Goal: Information Seeking & Learning: Learn about a topic

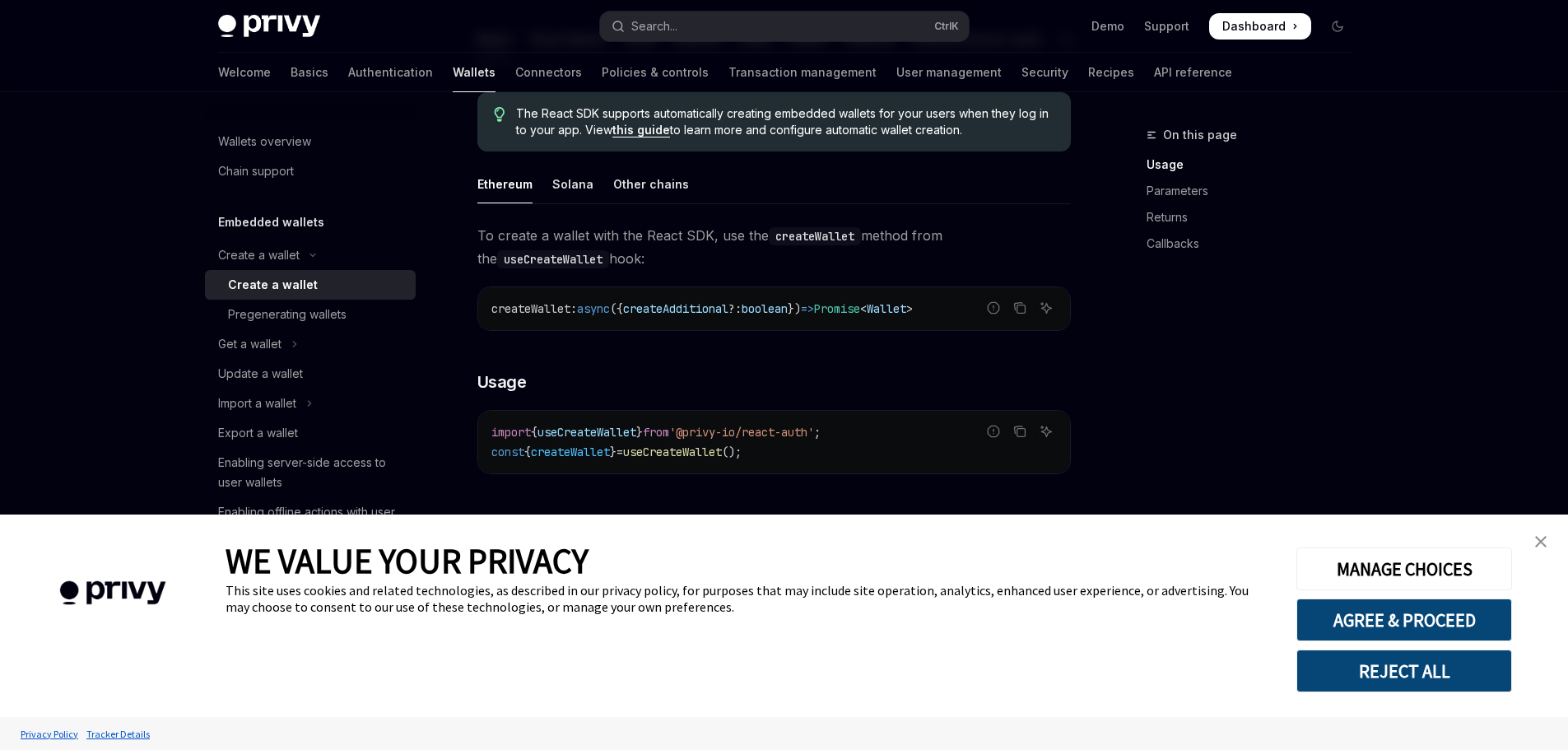
scroll to position [741, 0]
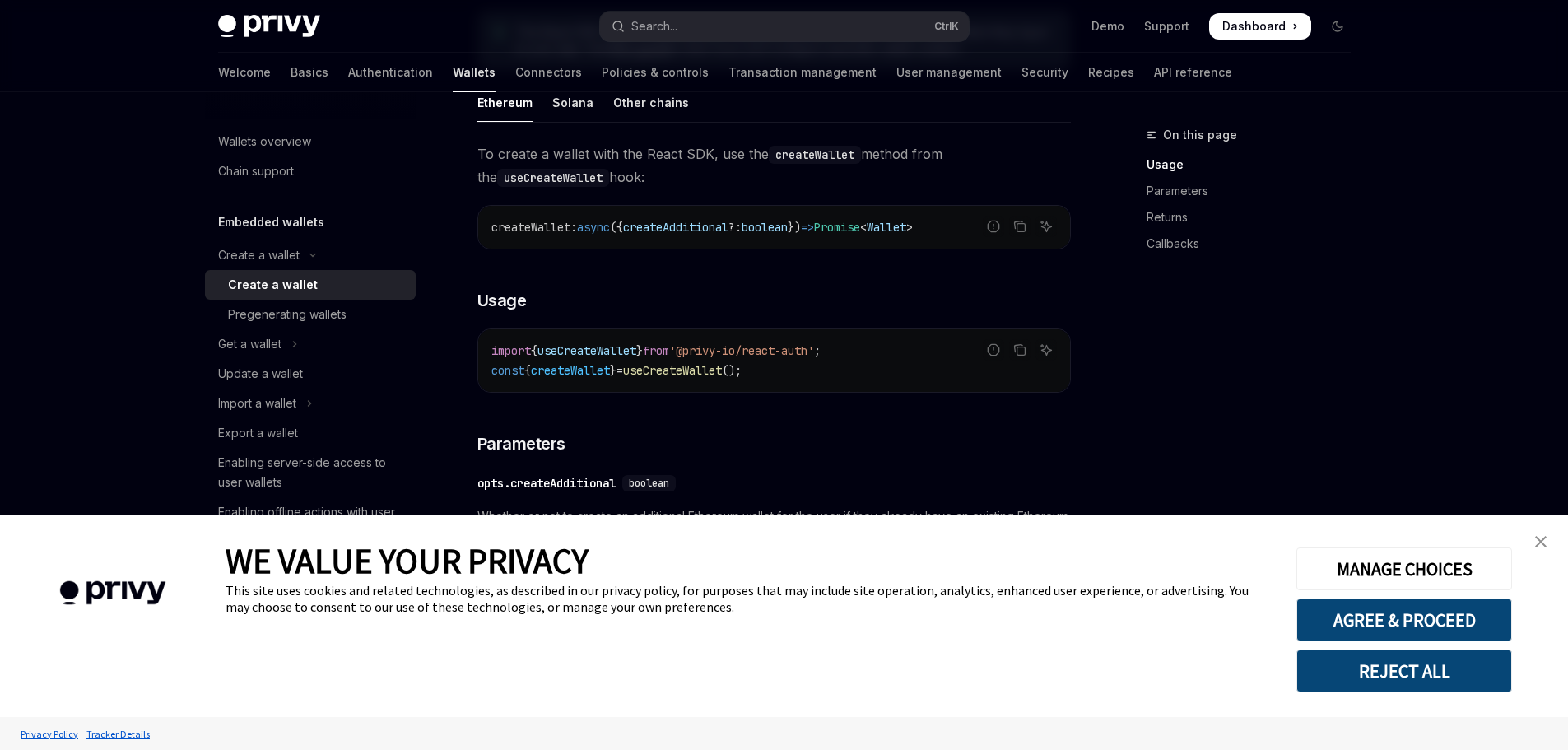
type textarea "*"
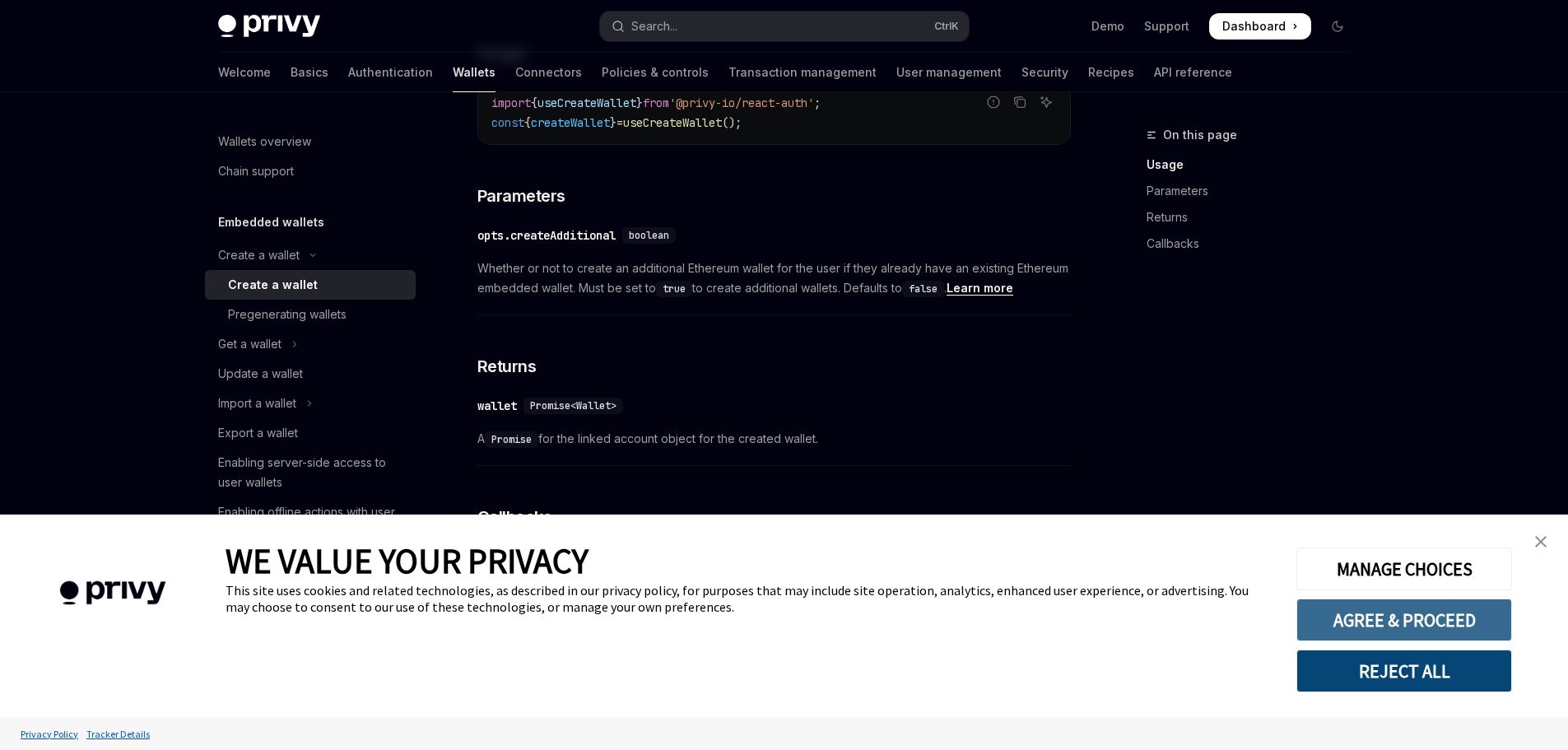
click at [1435, 619] on button "AGREE & PROCEED" at bounding box center [1405, 620] width 216 height 43
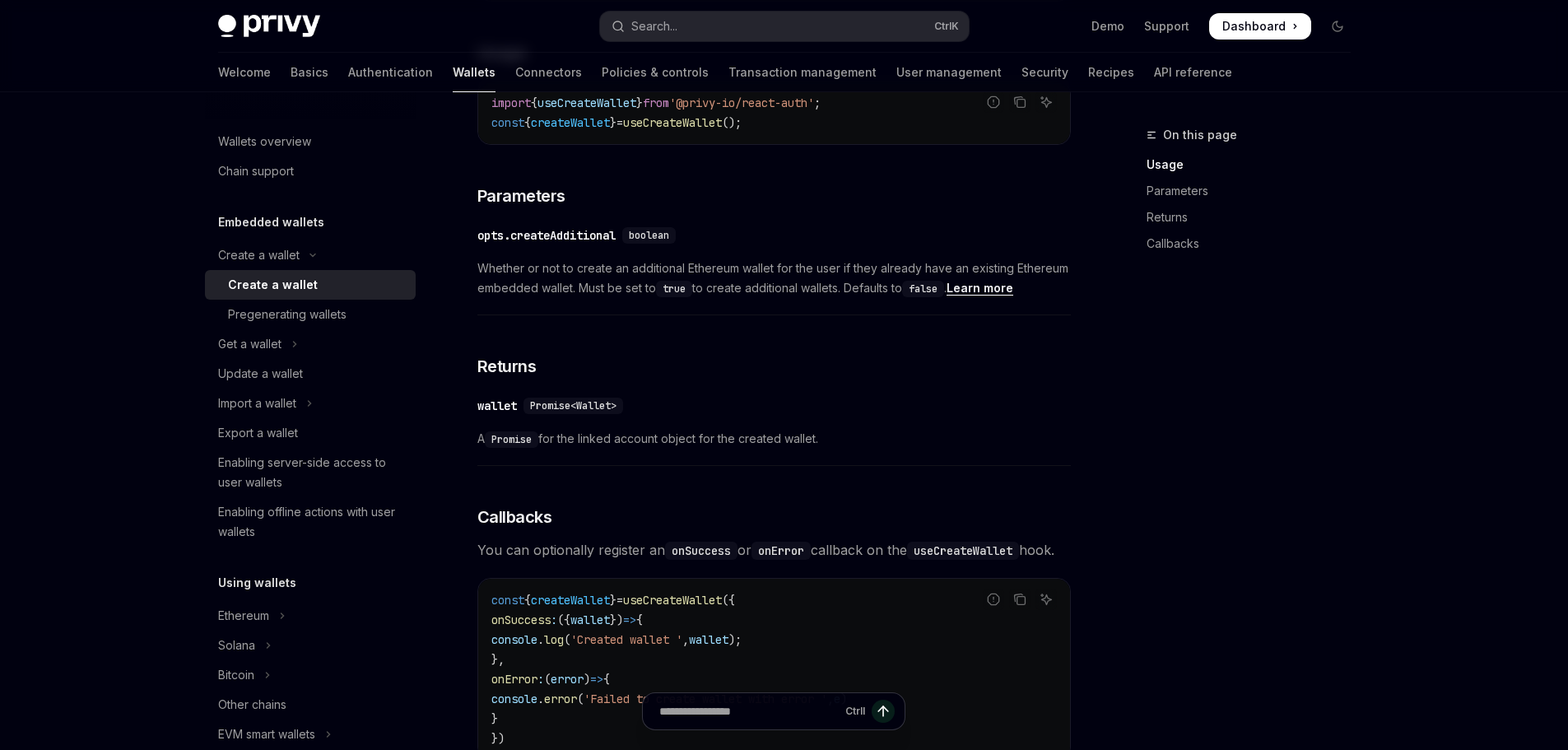
scroll to position [1153, 0]
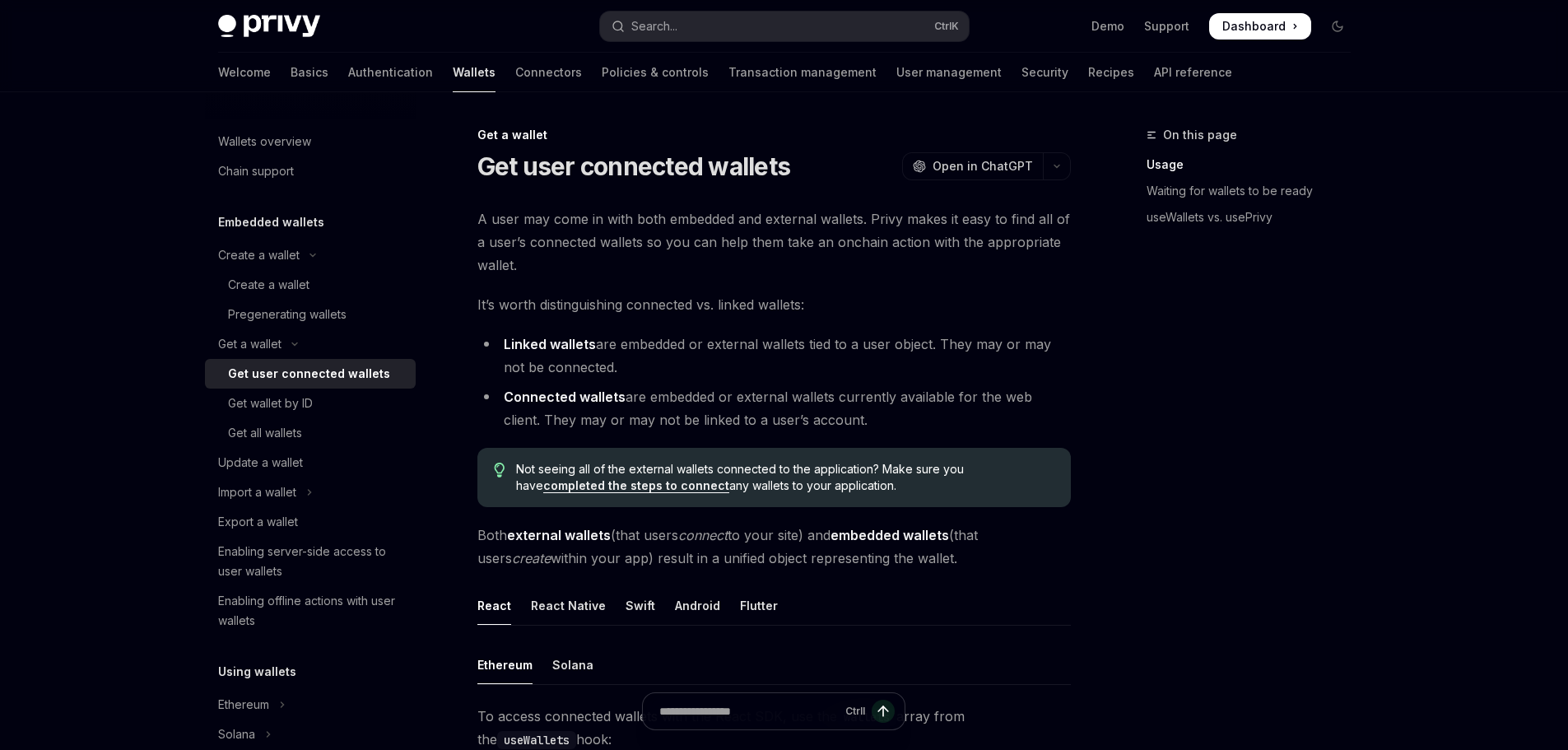
click at [359, 370] on div "Get user connected wallets" at bounding box center [309, 374] width 162 height 20
click at [318, 145] on div "Wallets overview" at bounding box center [312, 141] width 188 height 20
click at [264, 167] on div "Chain support" at bounding box center [255, 171] width 76 height 20
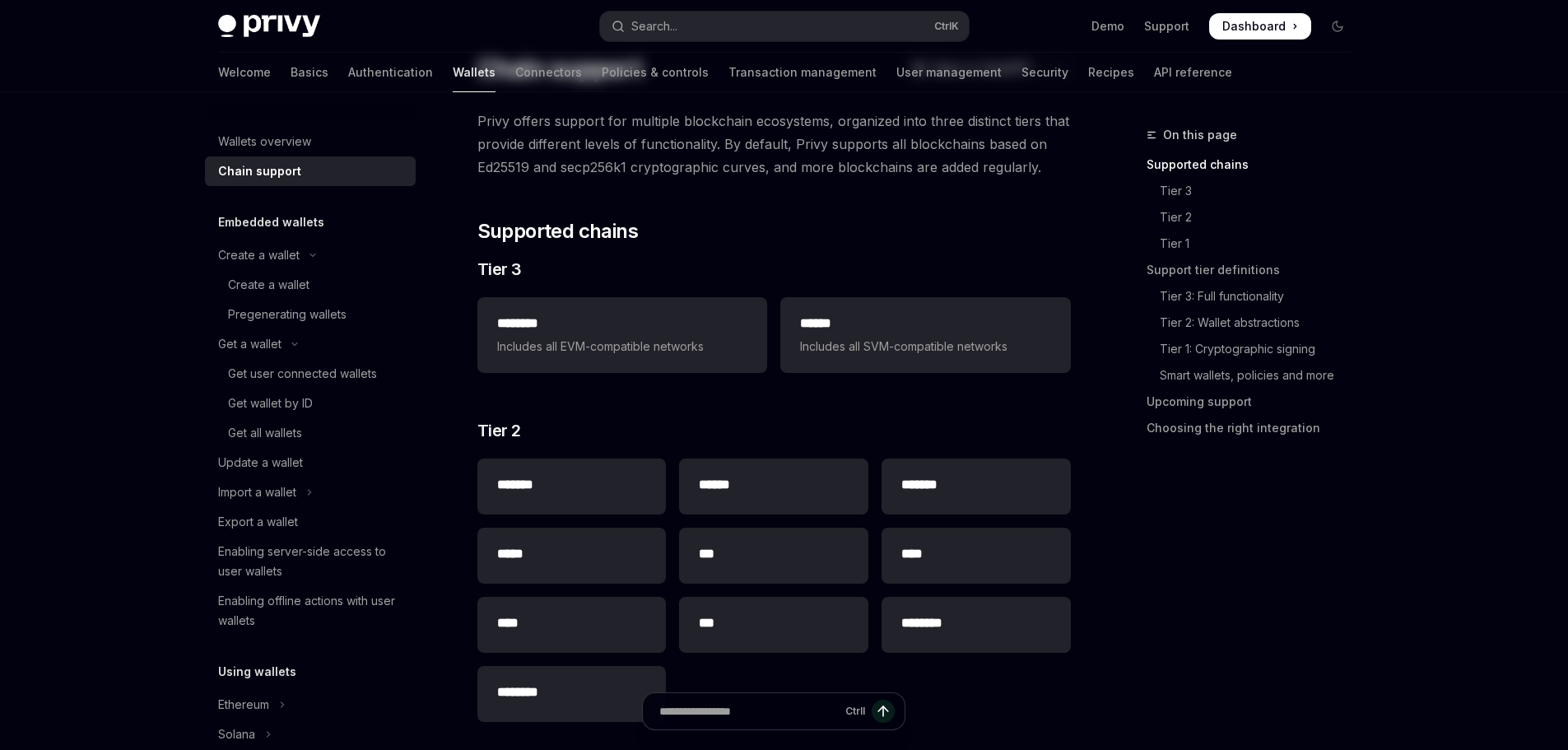
scroll to position [4, 0]
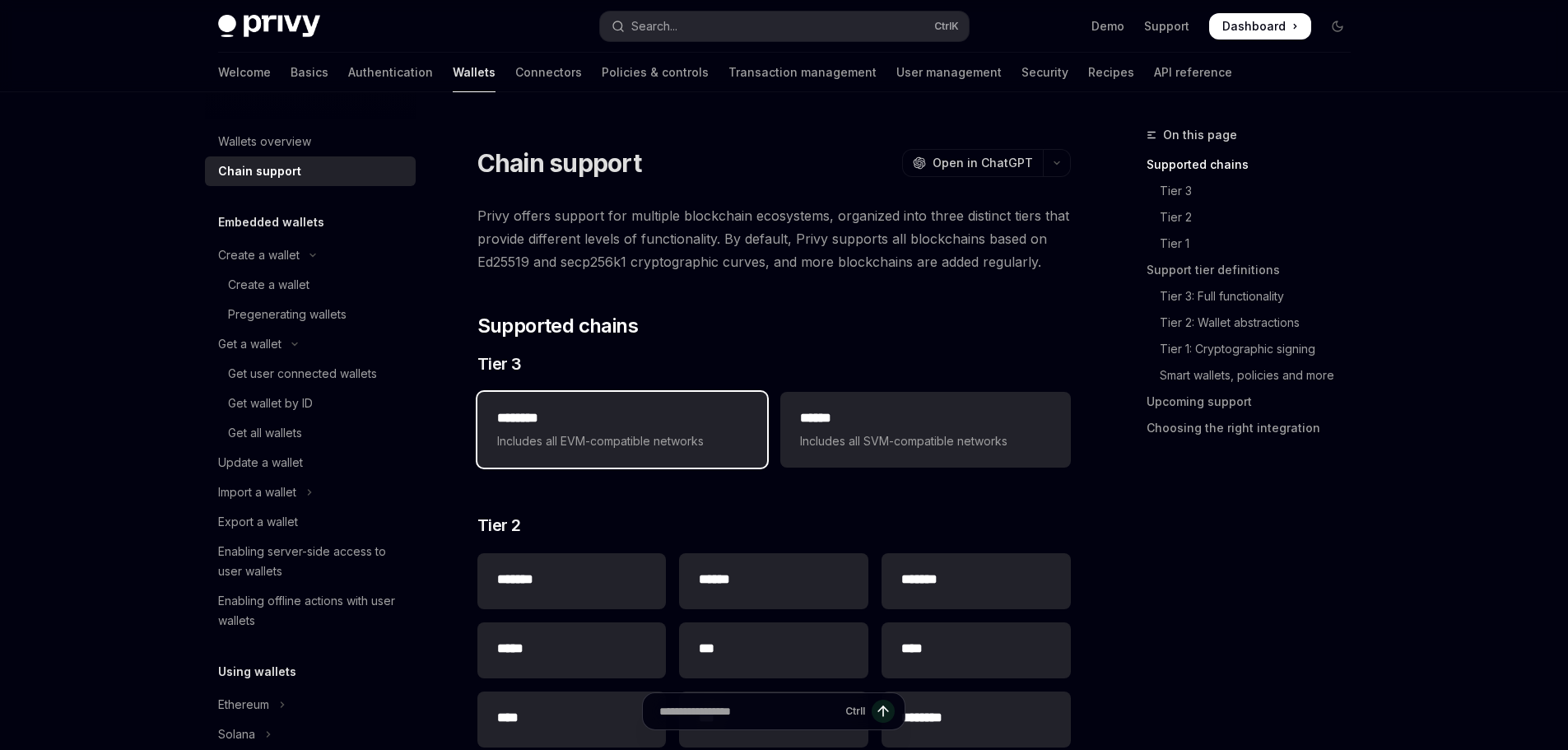
click at [622, 430] on div "******** Includes all EVM-compatible networks" at bounding box center [623, 430] width 251 height 43
type textarea "*"
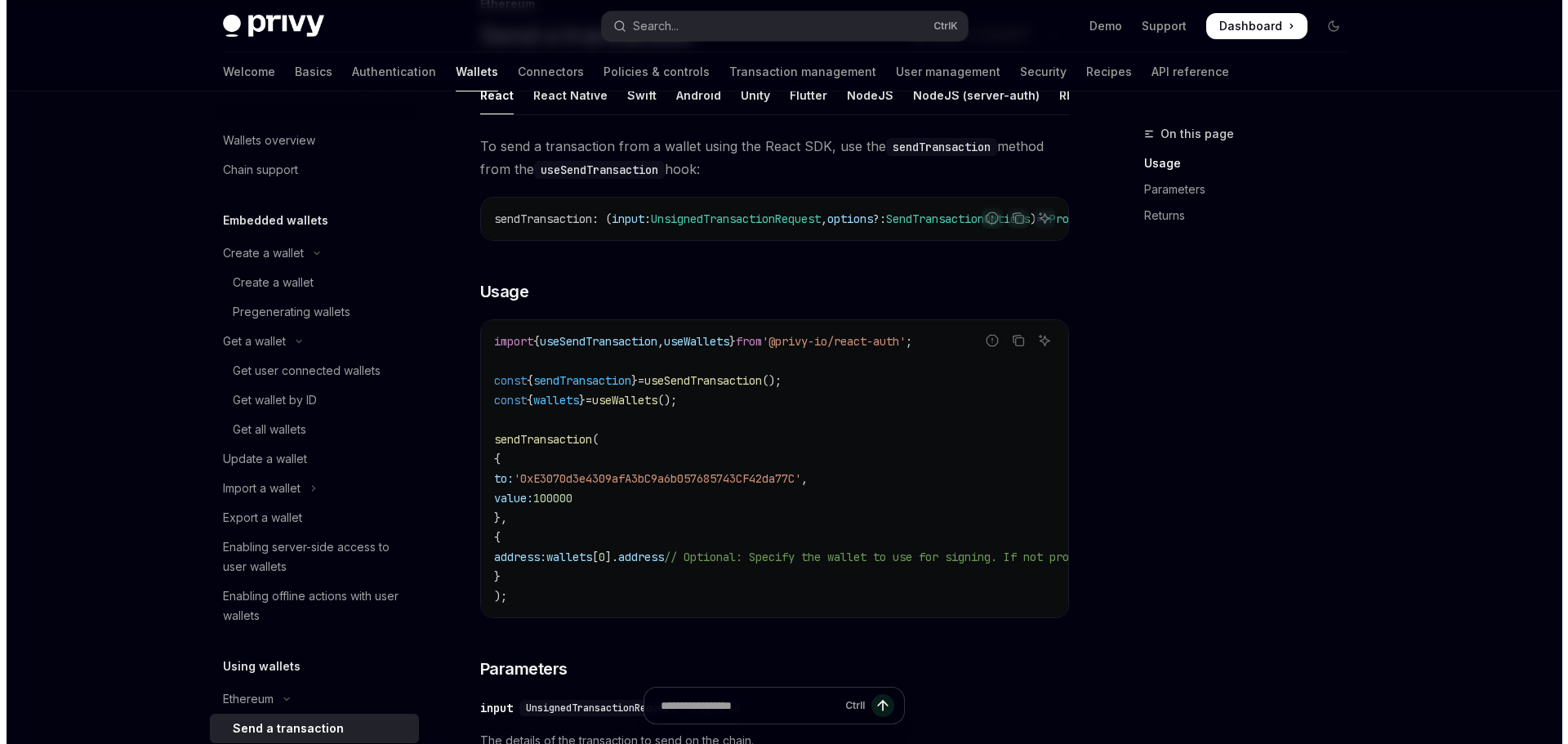
scroll to position [122, 0]
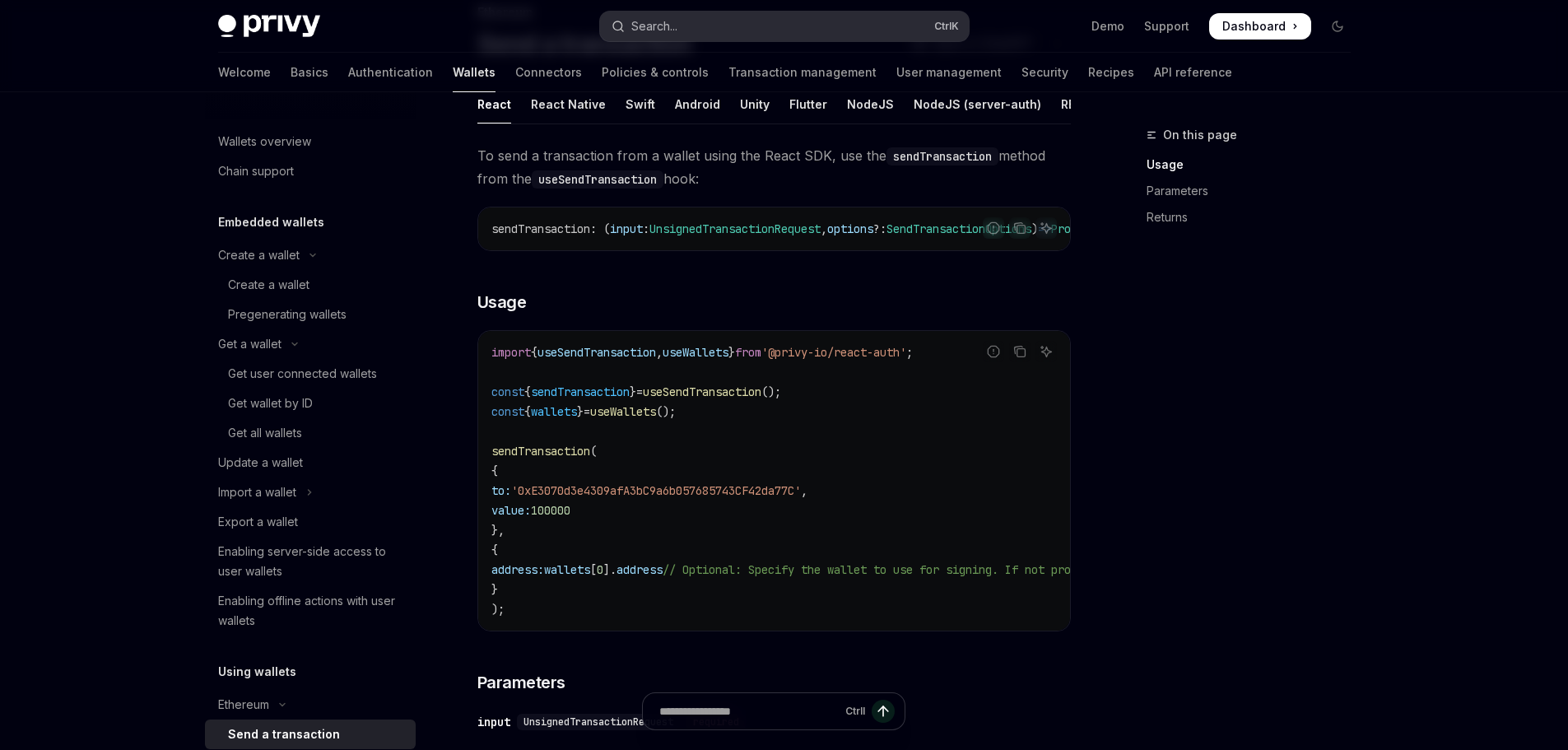
click at [763, 25] on button "Search... Ctrl K" at bounding box center [784, 26] width 369 height 30
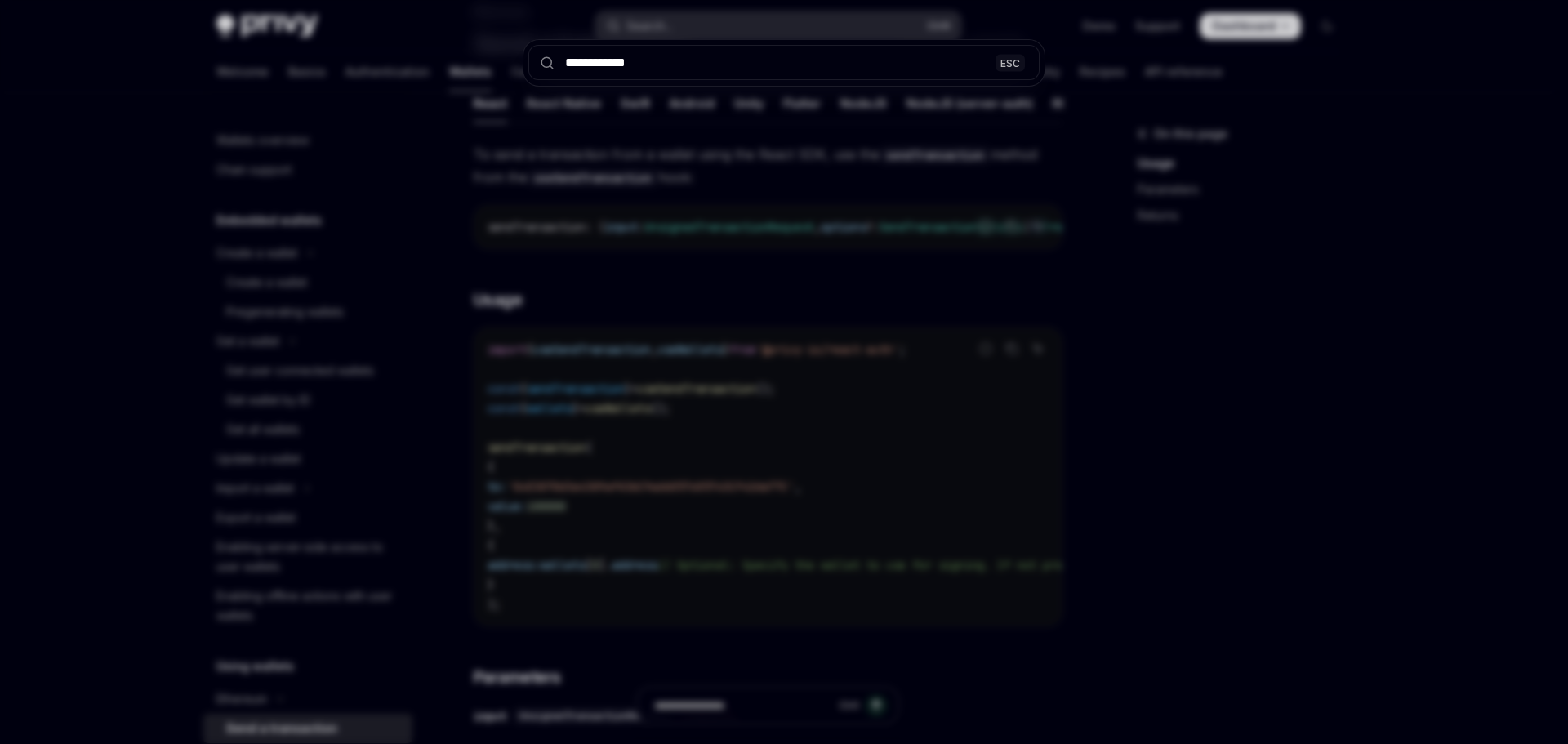
type input "**********"
click at [743, 69] on input "**********" at bounding box center [783, 62] width 511 height 35
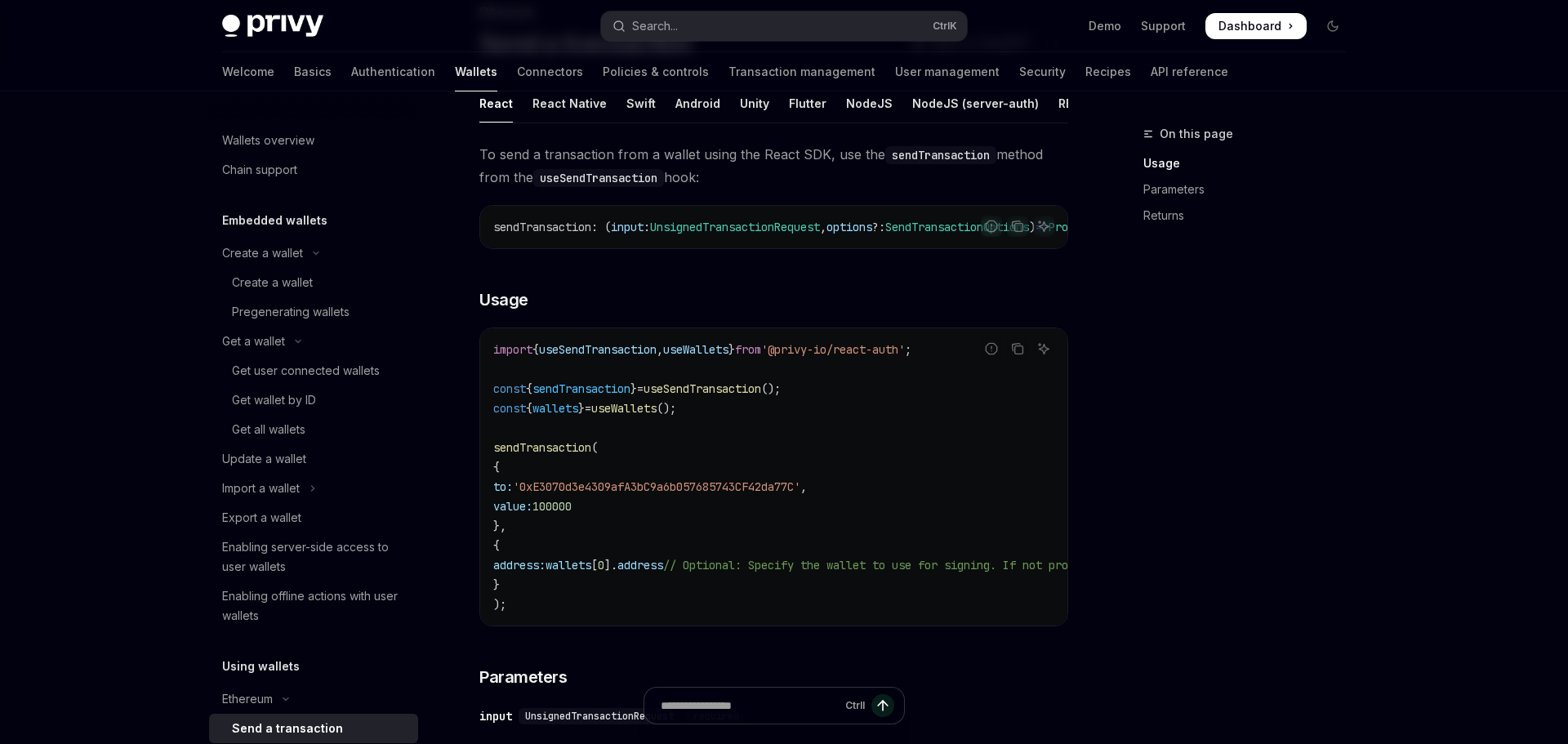
type textarea "*"
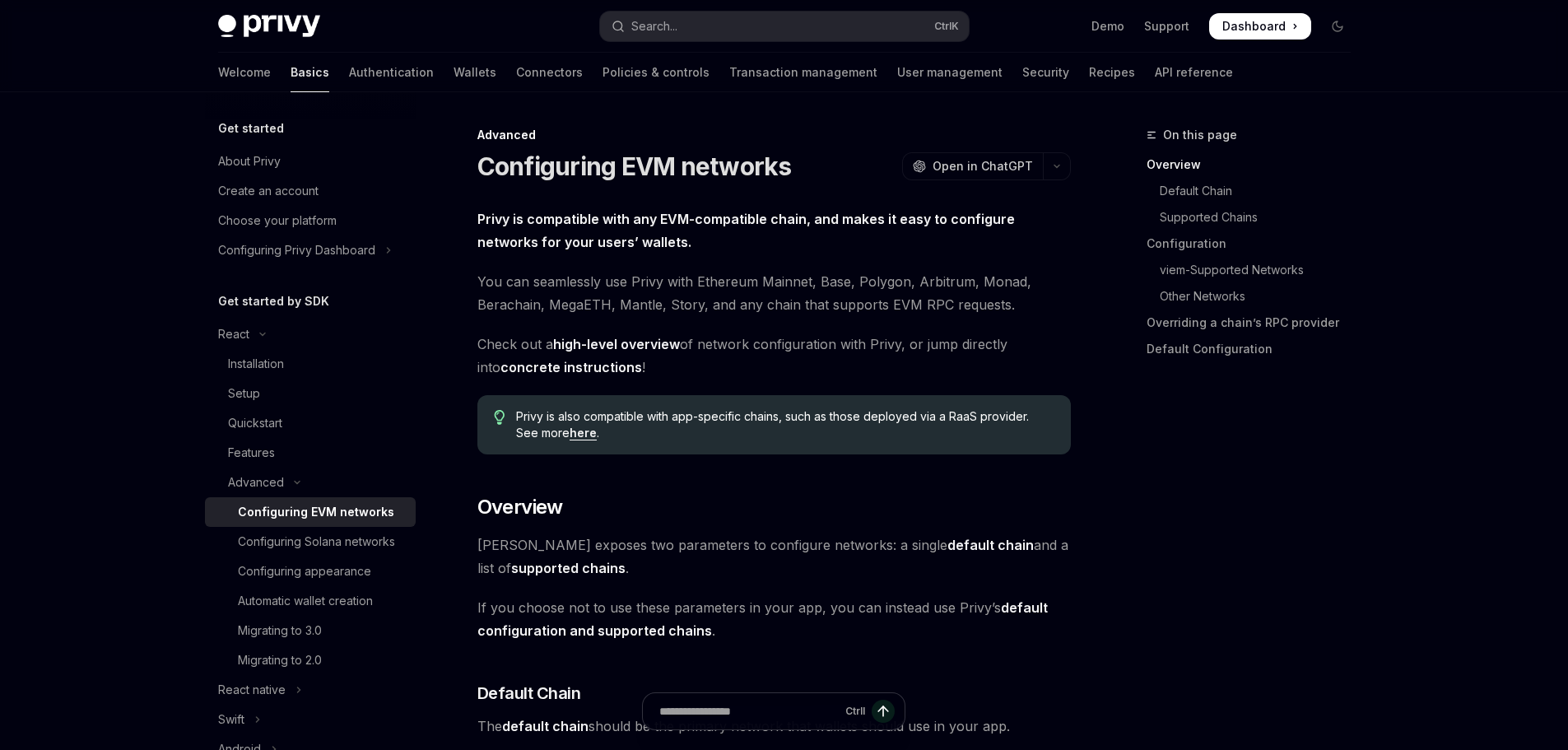
click at [570, 435] on link "here" at bounding box center [583, 433] width 27 height 15
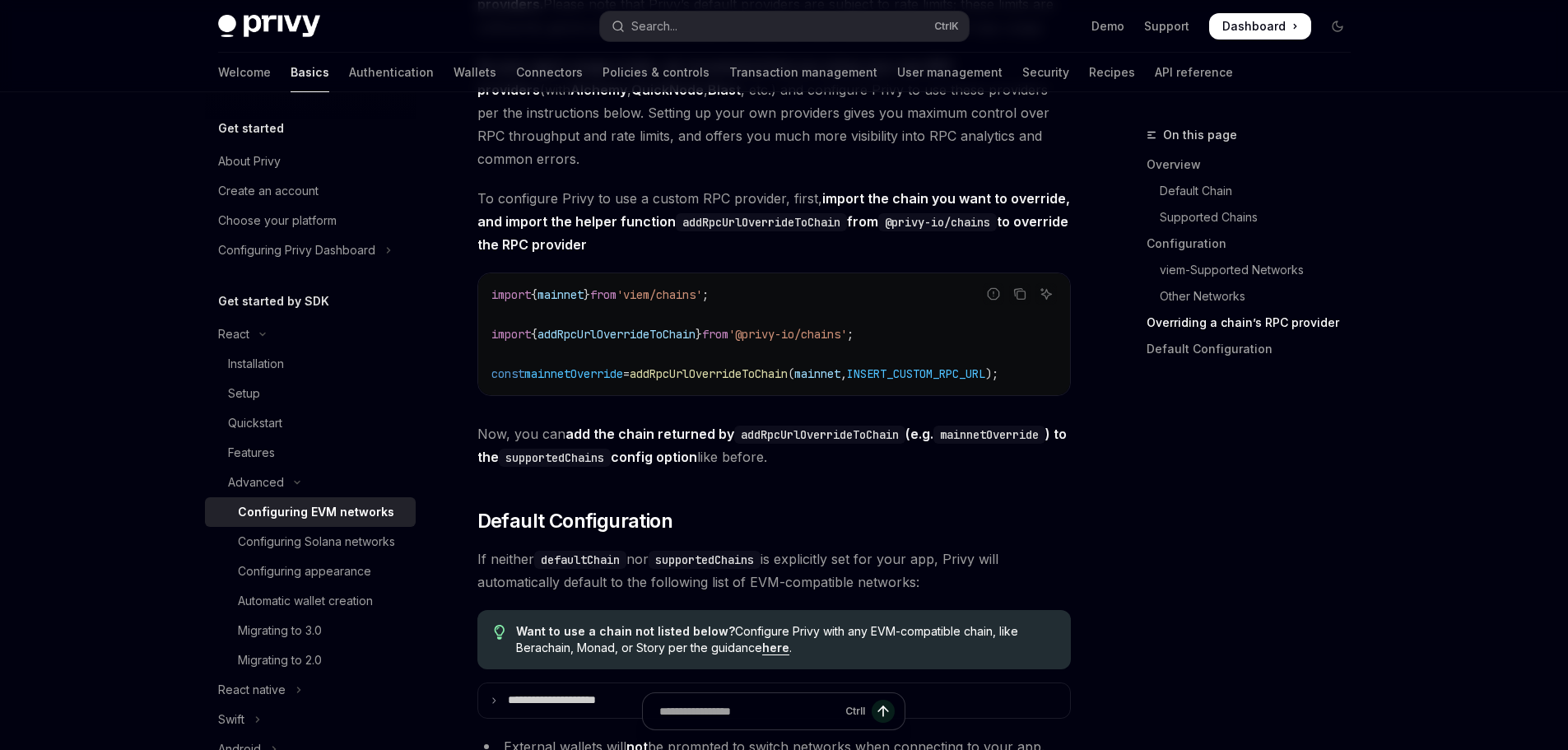
scroll to position [3617, 0]
